Goal: Transaction & Acquisition: Purchase product/service

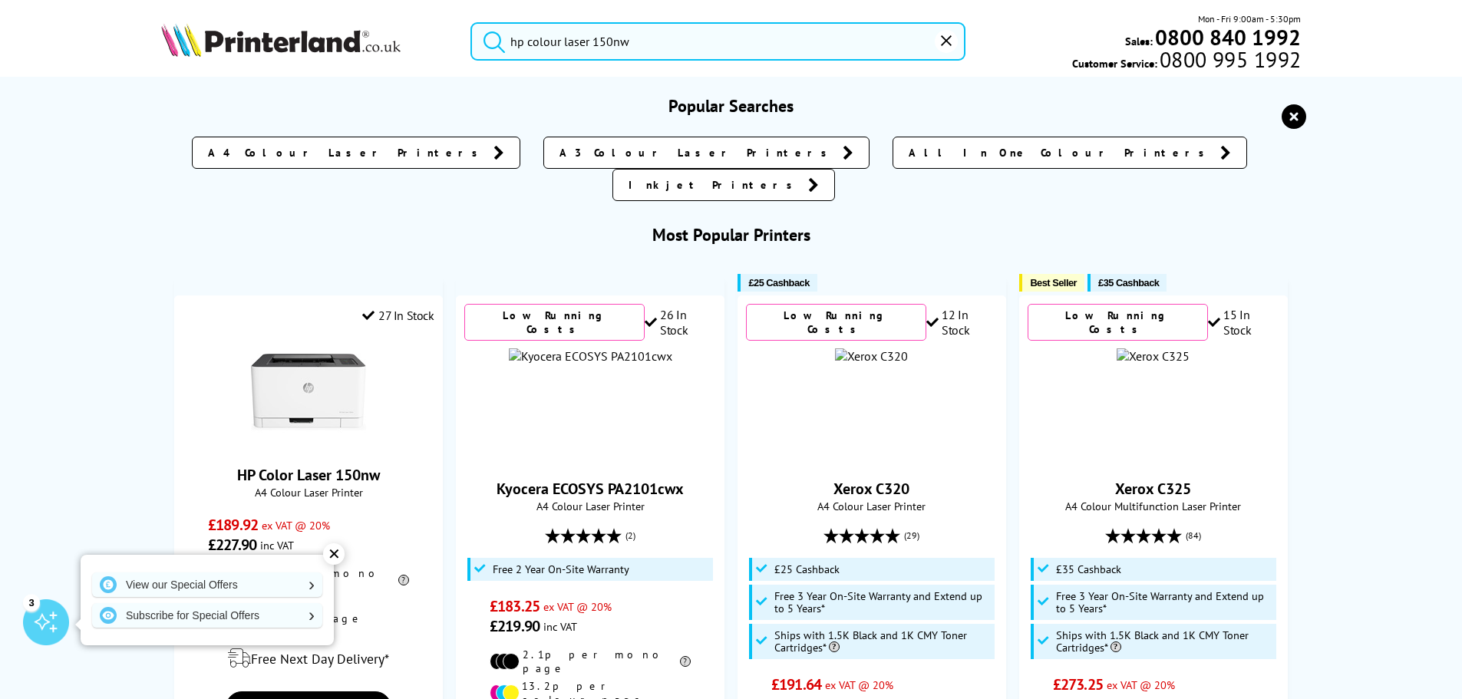
click at [694, 47] on input "hp colour laser 150nw" at bounding box center [717, 41] width 495 height 38
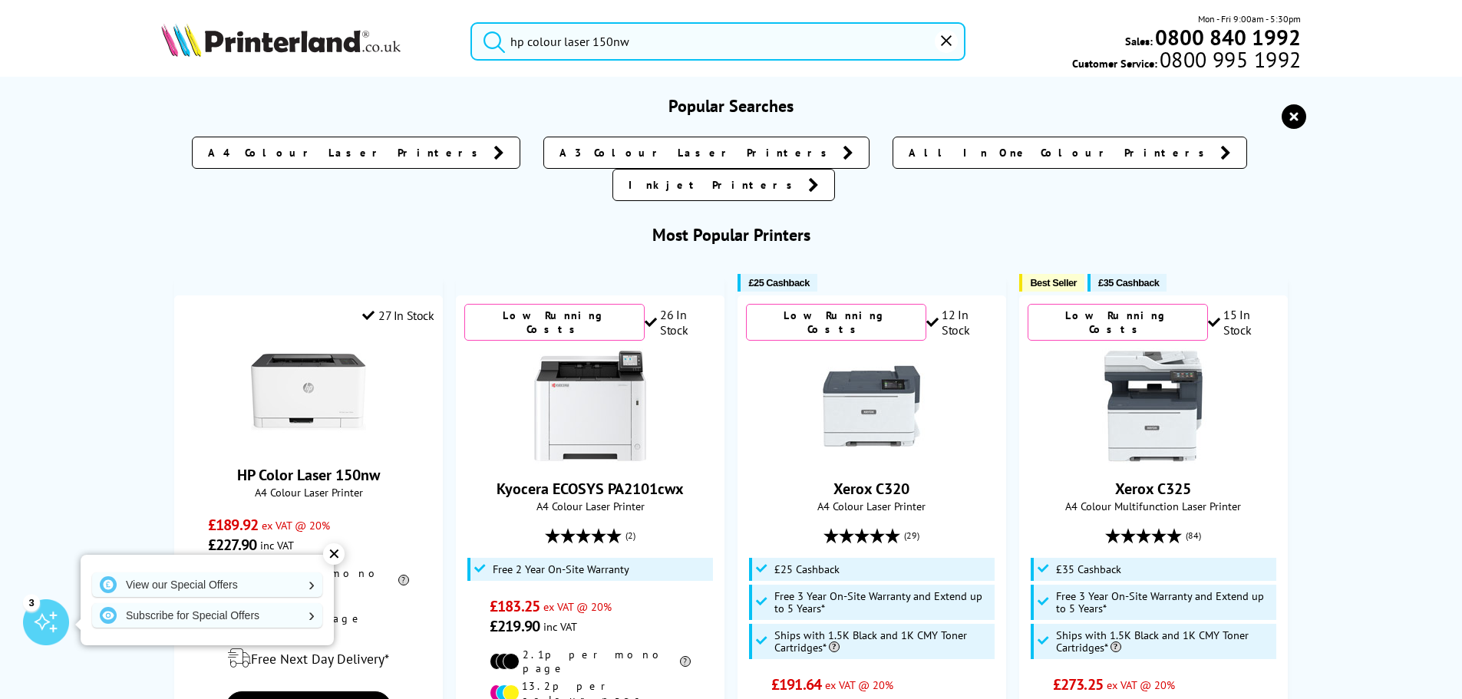
click at [331, 557] on div "✕" at bounding box center [333, 553] width 21 height 21
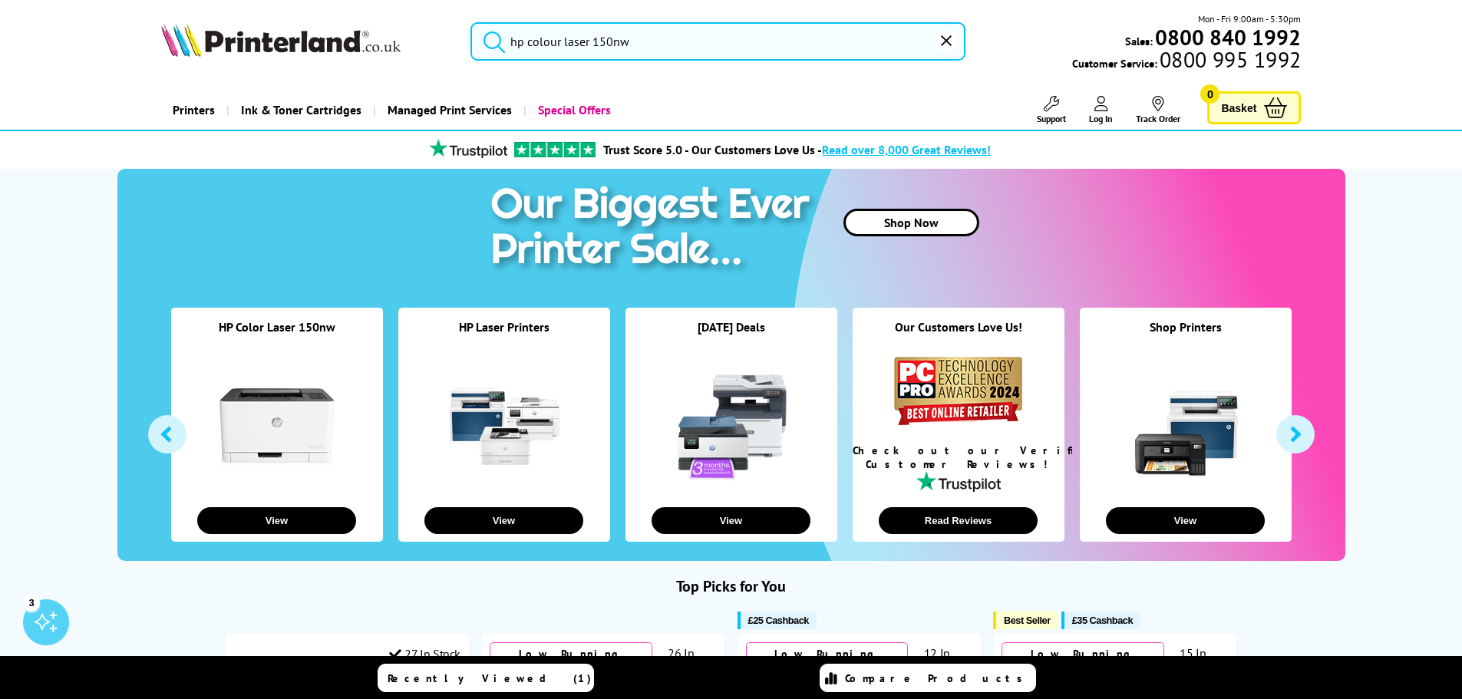
click at [723, 41] on input "hp colour laser 150nw" at bounding box center [717, 41] width 495 height 38
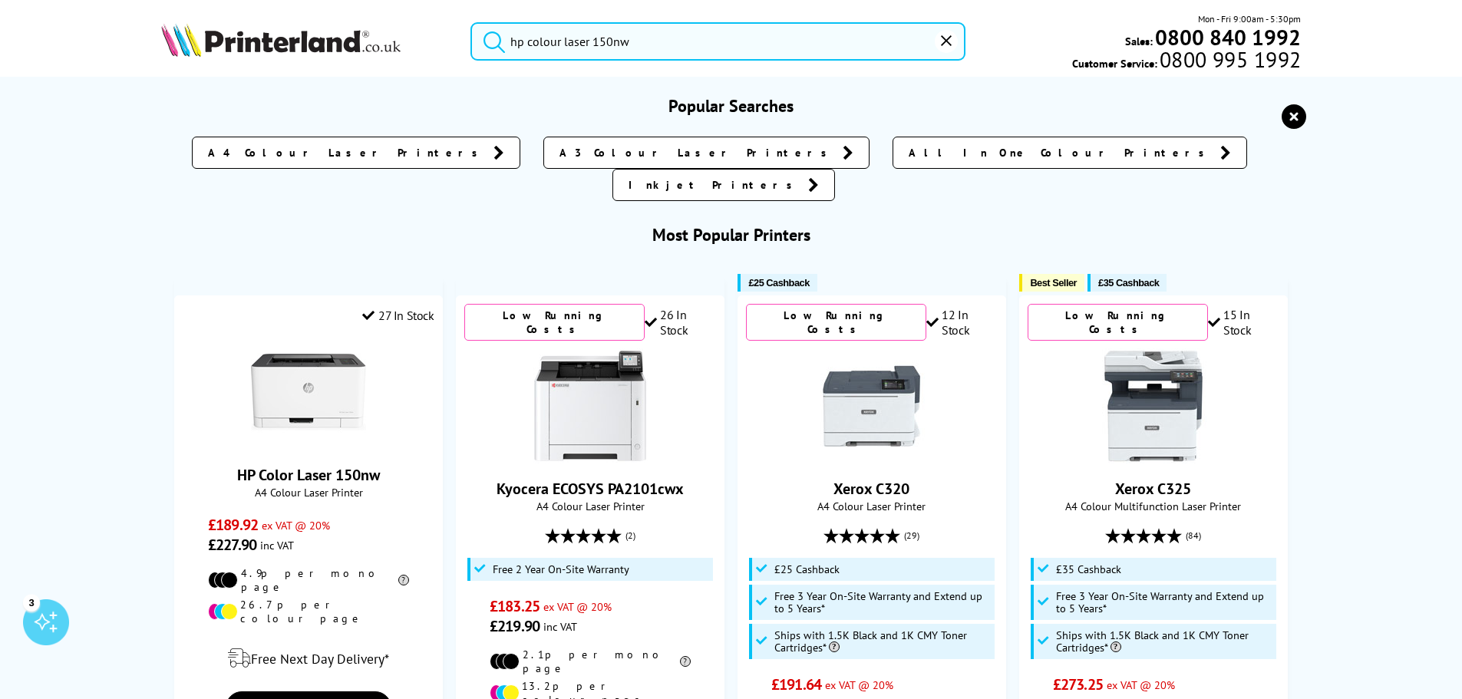
click at [716, 39] on input "hp colour laser 150nw" at bounding box center [717, 41] width 495 height 38
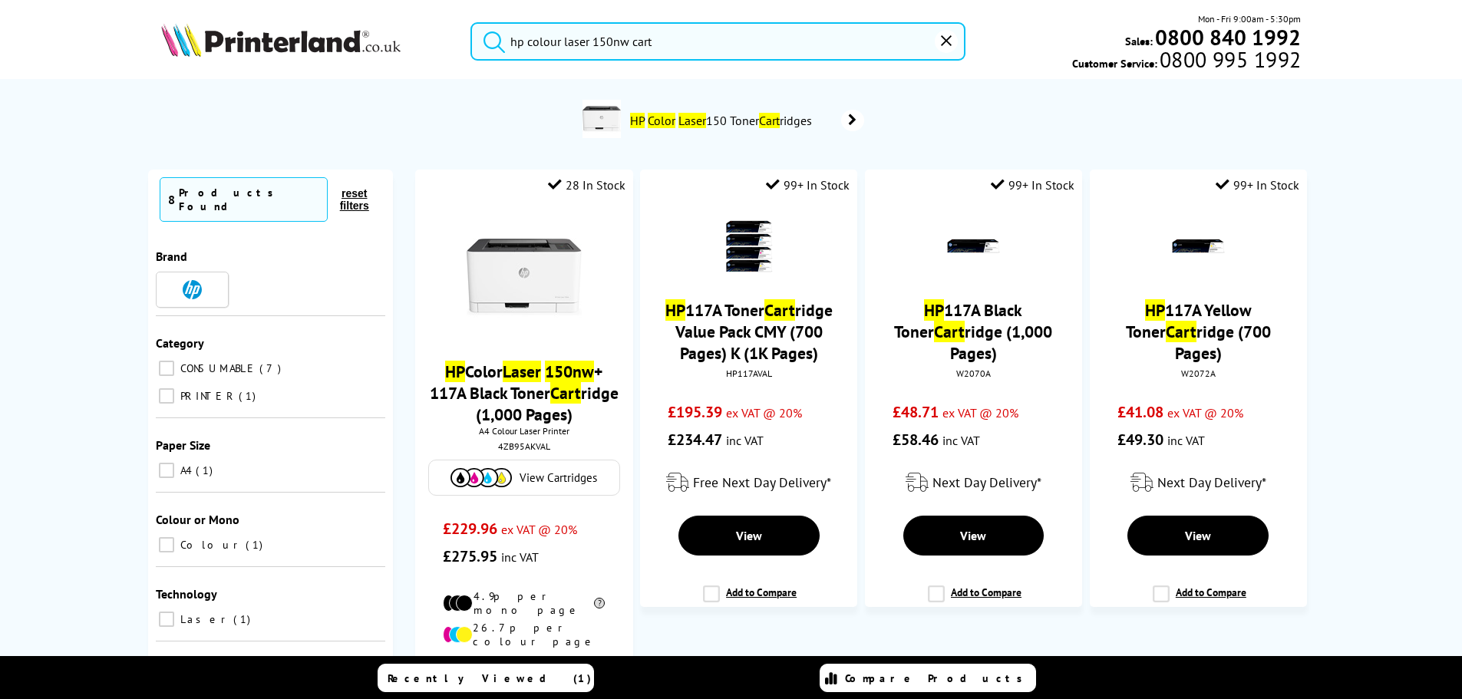
type input "hp colour laser 150nw cart"
click at [471, 22] on button "submit" at bounding box center [490, 39] width 38 height 34
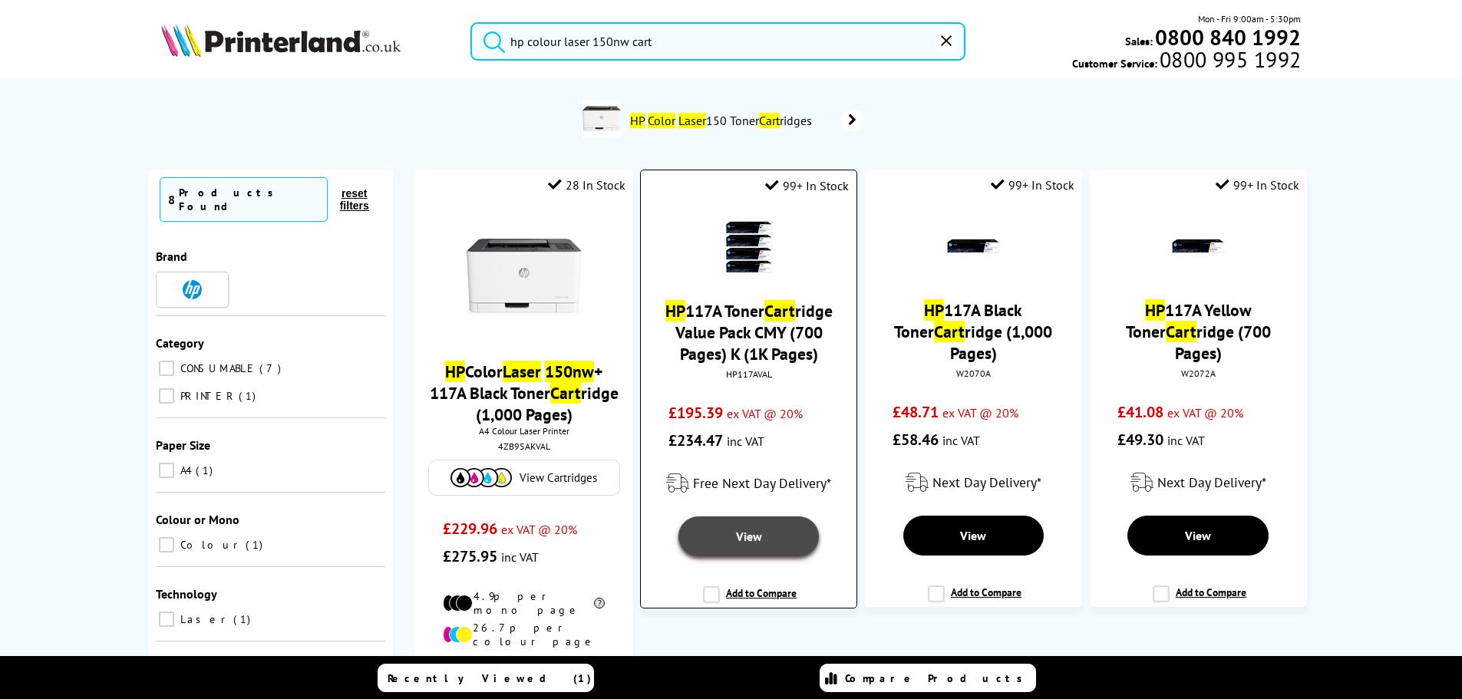
click at [766, 545] on link "View" at bounding box center [748, 536] width 140 height 40
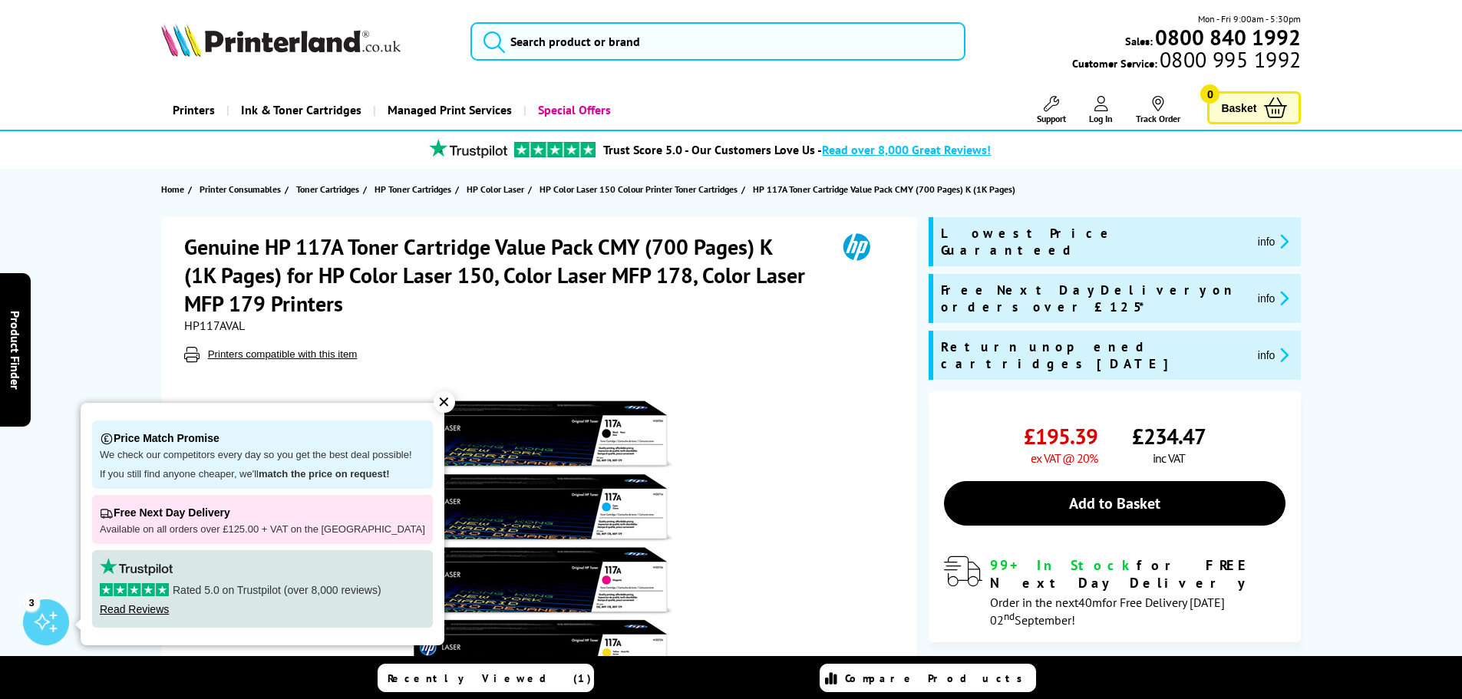
click at [433, 397] on div "✕" at bounding box center [443, 401] width 21 height 21
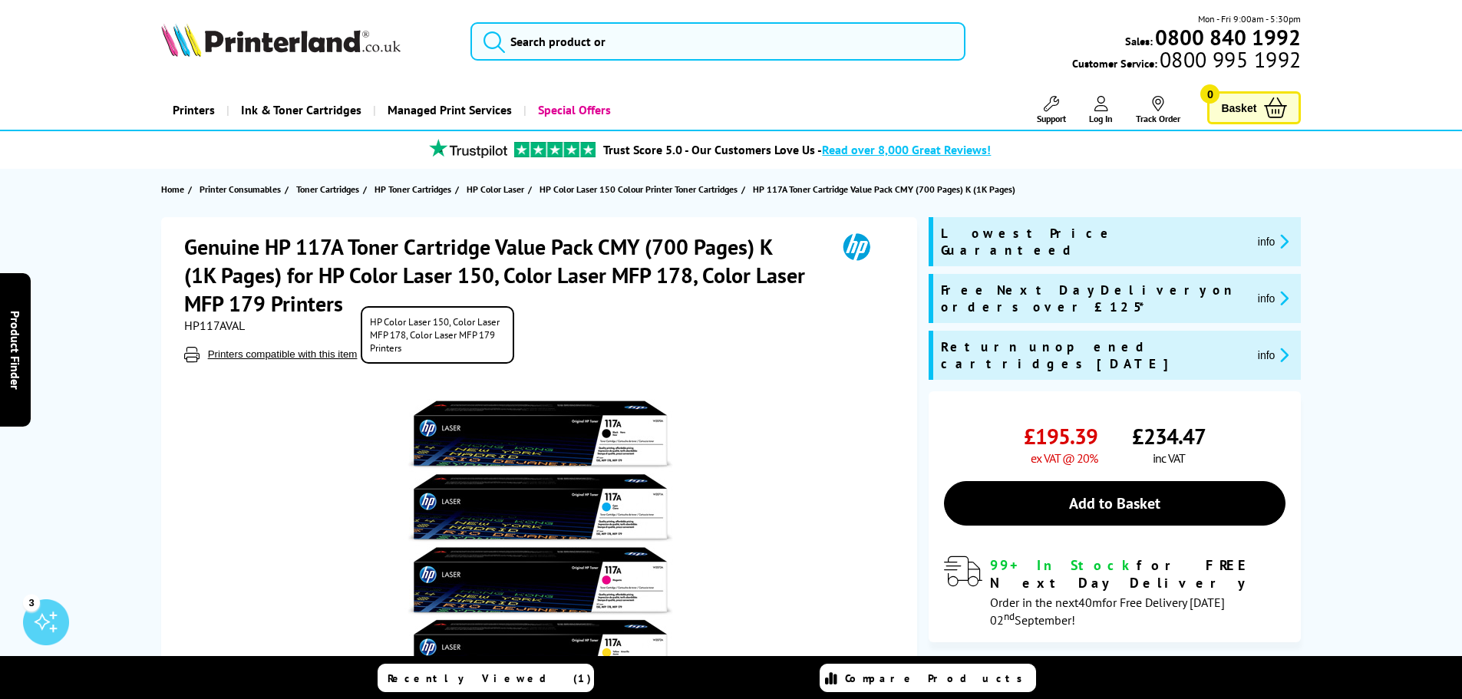
click at [759, 349] on span "Printers compatible with this item" at bounding box center [541, 354] width 714 height 15
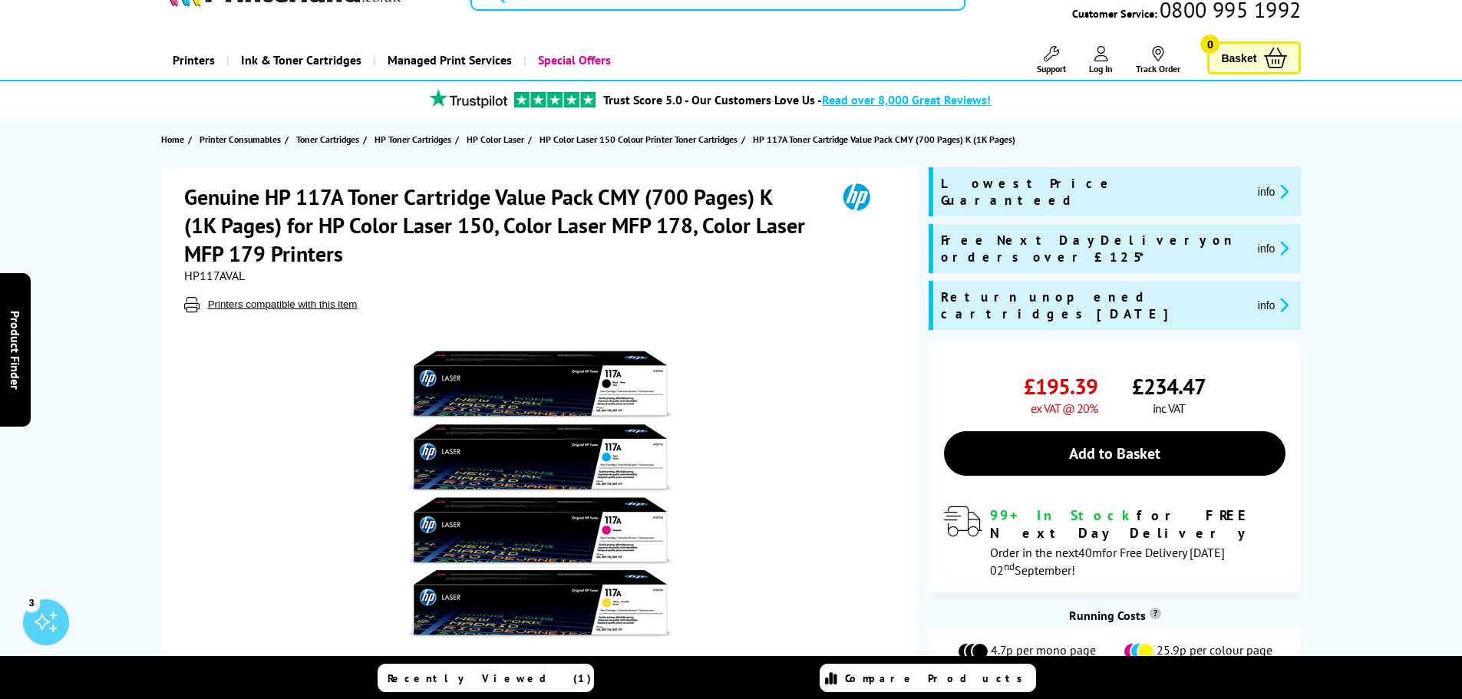
scroll to position [77, 0]
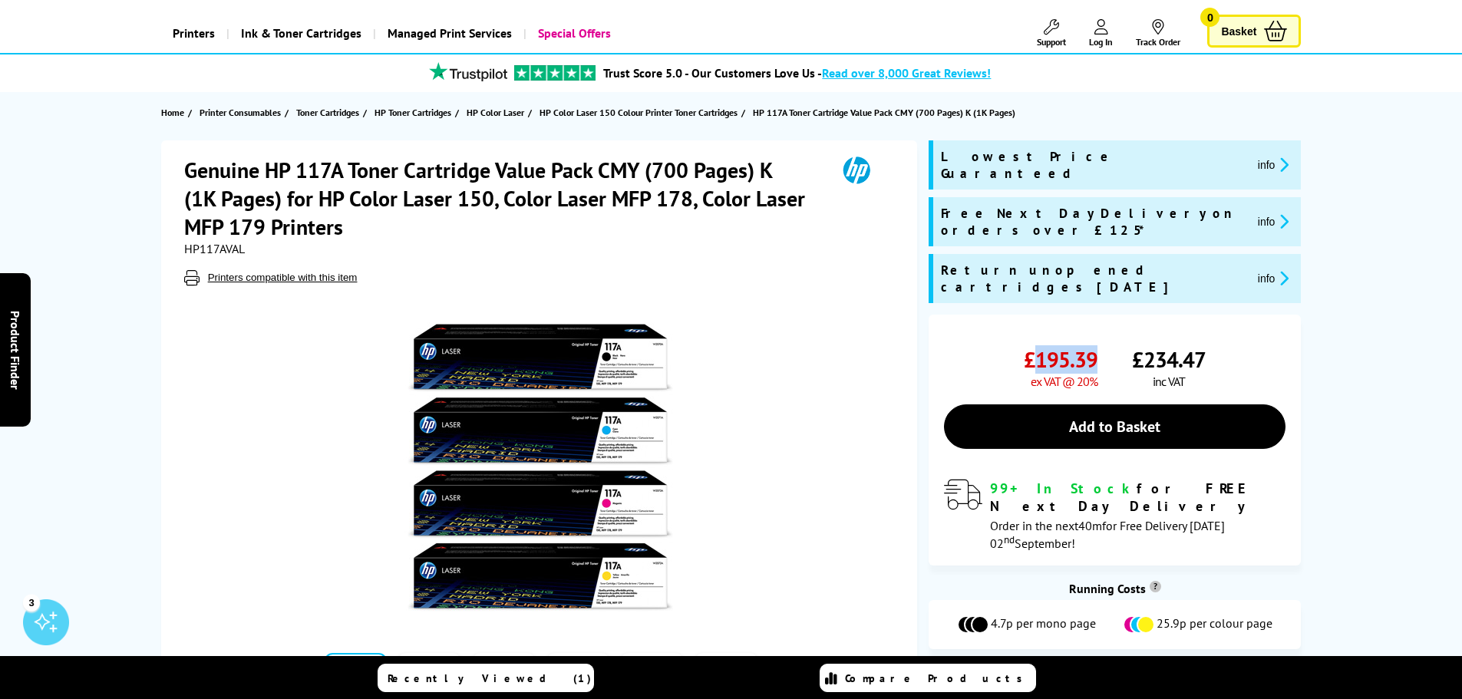
drag, startPoint x: 1040, startPoint y: 316, endPoint x: 1111, endPoint y: 314, distance: 70.6
click at [1111, 345] on div "£195.39 ex VAT @ 20% £234.47 inc VAT" at bounding box center [1114, 367] width 341 height 44
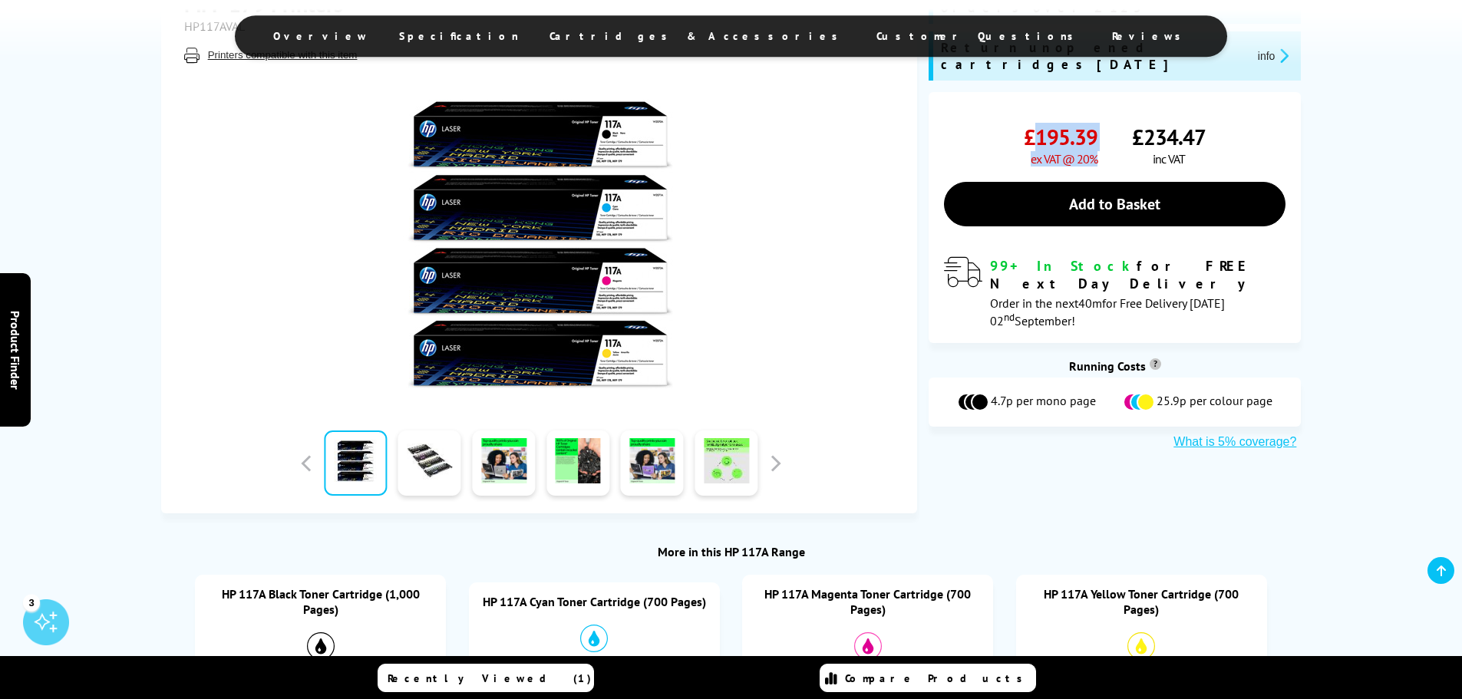
scroll to position [230, 0]
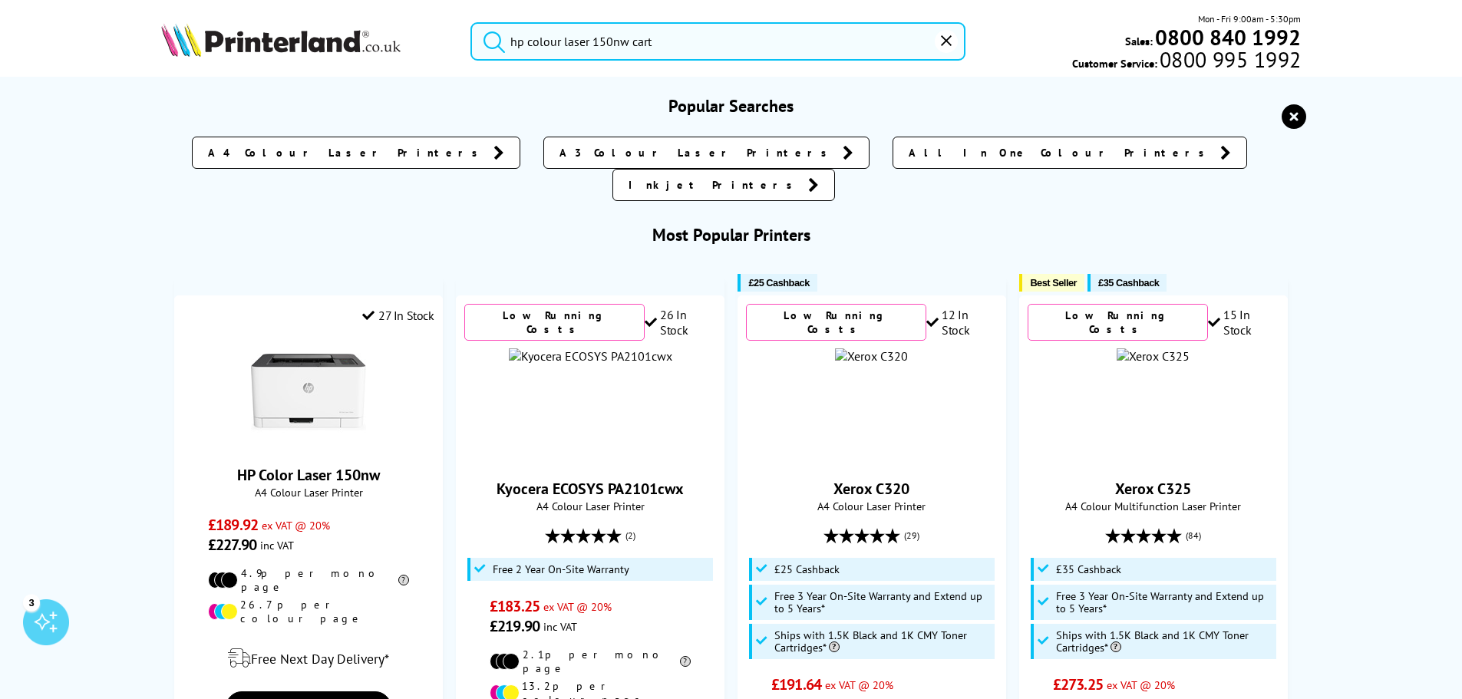
click at [772, 52] on input "hp colour laser 150nw cart" at bounding box center [717, 41] width 495 height 38
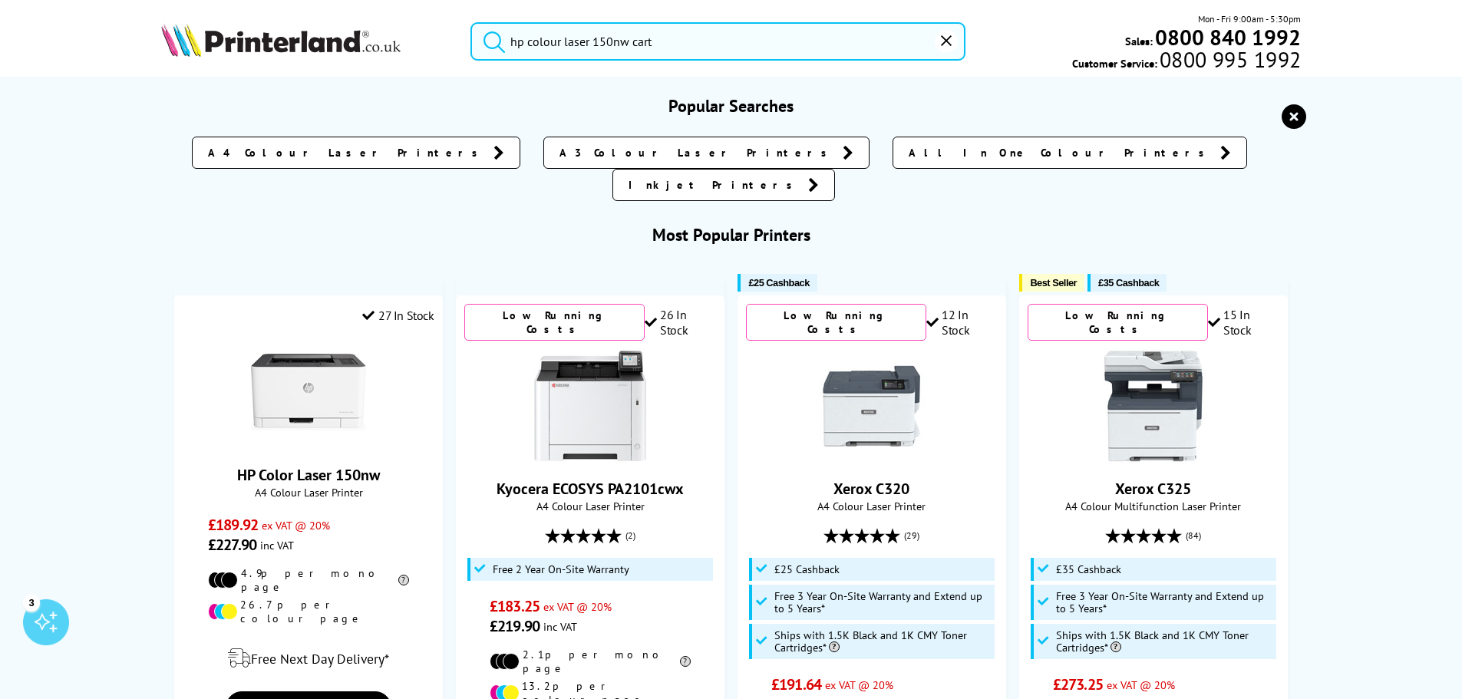
click at [708, 33] on input "hp colour laser 150nw cart" at bounding box center [717, 41] width 495 height 38
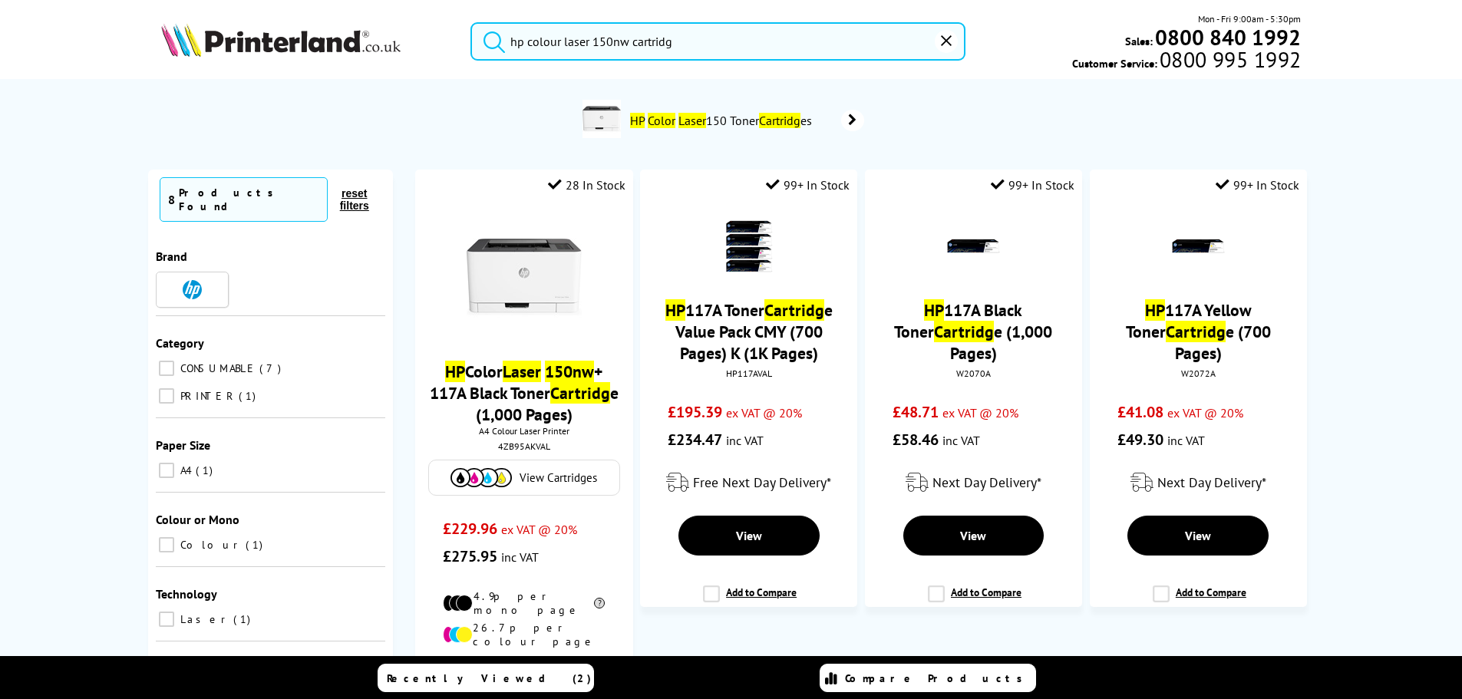
type input "hp colour laser 150nw cartridge"
